Goal: Check status: Check status

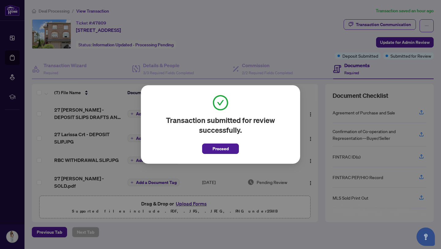
click at [217, 155] on div "Transaction submitted for review successfully. Proceed Cancel OK" at bounding box center [220, 124] width 159 height 78
click at [217, 151] on span "Proceed" at bounding box center [221, 149] width 16 height 10
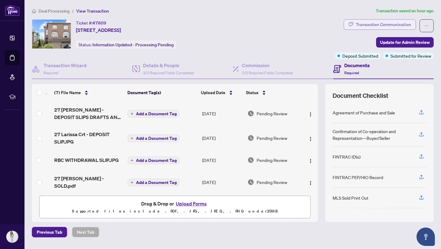
click at [379, 26] on div "Transaction Communication" at bounding box center [383, 25] width 55 height 10
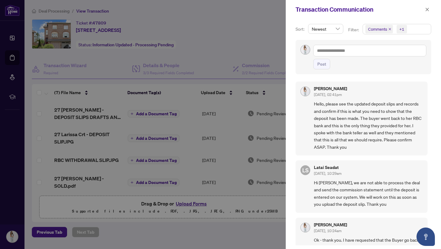
click at [226, 34] on div at bounding box center [220, 124] width 441 height 249
click at [428, 12] on span "button" at bounding box center [428, 10] width 4 height 10
